Goal: Task Accomplishment & Management: Manage account settings

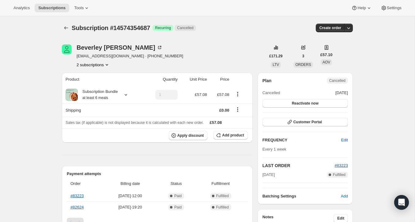
scroll to position [21, 0]
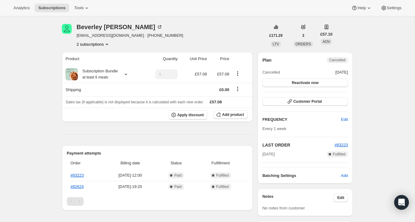
click at [107, 40] on div "Beverley Carrington beverleyc582@gmail.com · +447419335525 2 subscriptions" at bounding box center [130, 35] width 107 height 23
click at [107, 43] on icon "Product actions" at bounding box center [107, 44] width 6 height 6
click at [96, 56] on span "130094367105" at bounding box center [84, 55] width 27 height 5
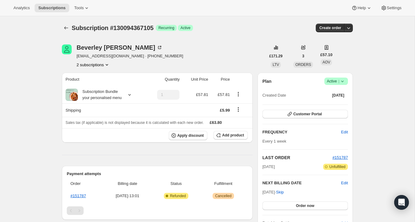
click at [97, 62] on button "2 subscriptions" at bounding box center [93, 65] width 33 height 6
click at [99, 85] on span "14574354687" at bounding box center [92, 86] width 45 height 6
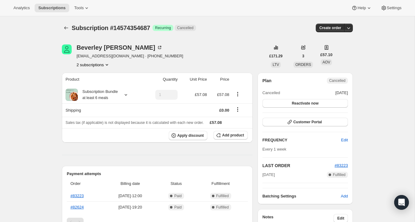
scroll to position [1, 0]
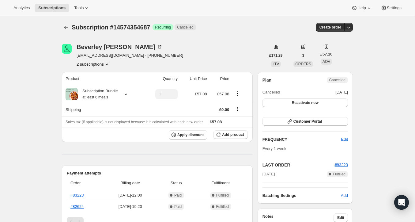
click at [88, 63] on button "2 subscriptions" at bounding box center [93, 64] width 33 height 6
click at [88, 77] on span "130094367105" at bounding box center [84, 75] width 27 height 5
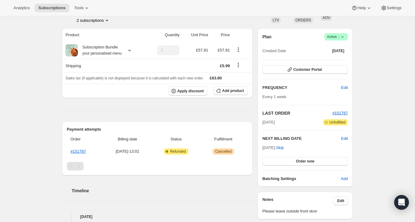
scroll to position [43, 0]
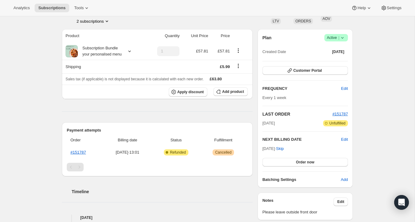
drag, startPoint x: 44, startPoint y: 94, endPoint x: 44, endPoint y: 101, distance: 7.3
click at [44, 101] on div "Subscription #130094367105. This page is ready Subscription #130094367105 Succe…" at bounding box center [207, 164] width 415 height 382
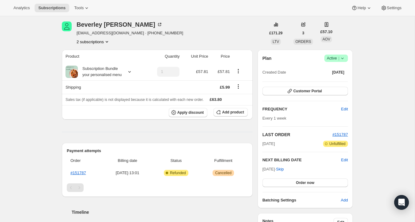
click at [35, 126] on div "Subscription #130094367105. This page is ready Subscription #130094367105 Succe…" at bounding box center [207, 184] width 415 height 382
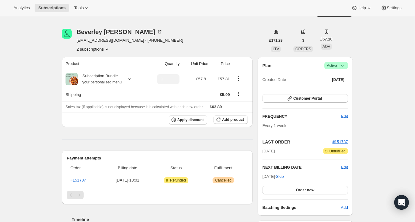
scroll to position [0, 0]
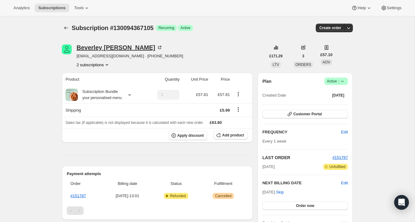
click at [124, 47] on div "Beverley Carrington" at bounding box center [120, 47] width 86 height 6
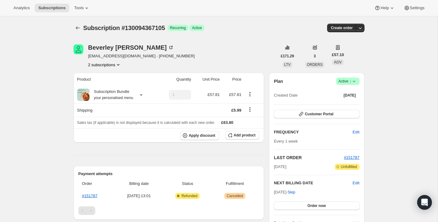
click at [359, 80] on span "Success Active |" at bounding box center [348, 80] width 24 height 7
click at [354, 89] on button "Pause subscription" at bounding box center [346, 93] width 38 height 10
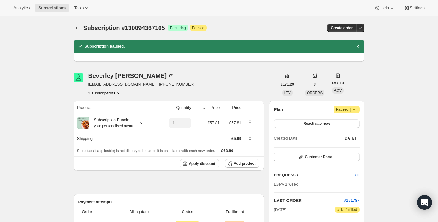
click at [57, 87] on div "Subscription #130094367105. This page is ready Subscription #130094367105 Succe…" at bounding box center [218, 211] width 437 height 390
click at [104, 94] on button "2 subscriptions" at bounding box center [104, 93] width 33 height 6
click at [104, 115] on span "14574354687" at bounding box center [94, 114] width 24 height 5
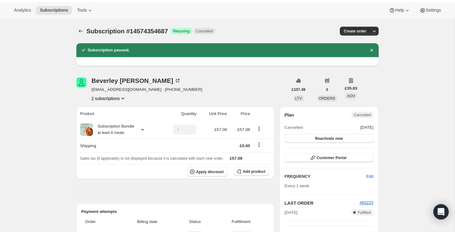
scroll to position [7, 0]
